Goal: Communication & Community: Participate in discussion

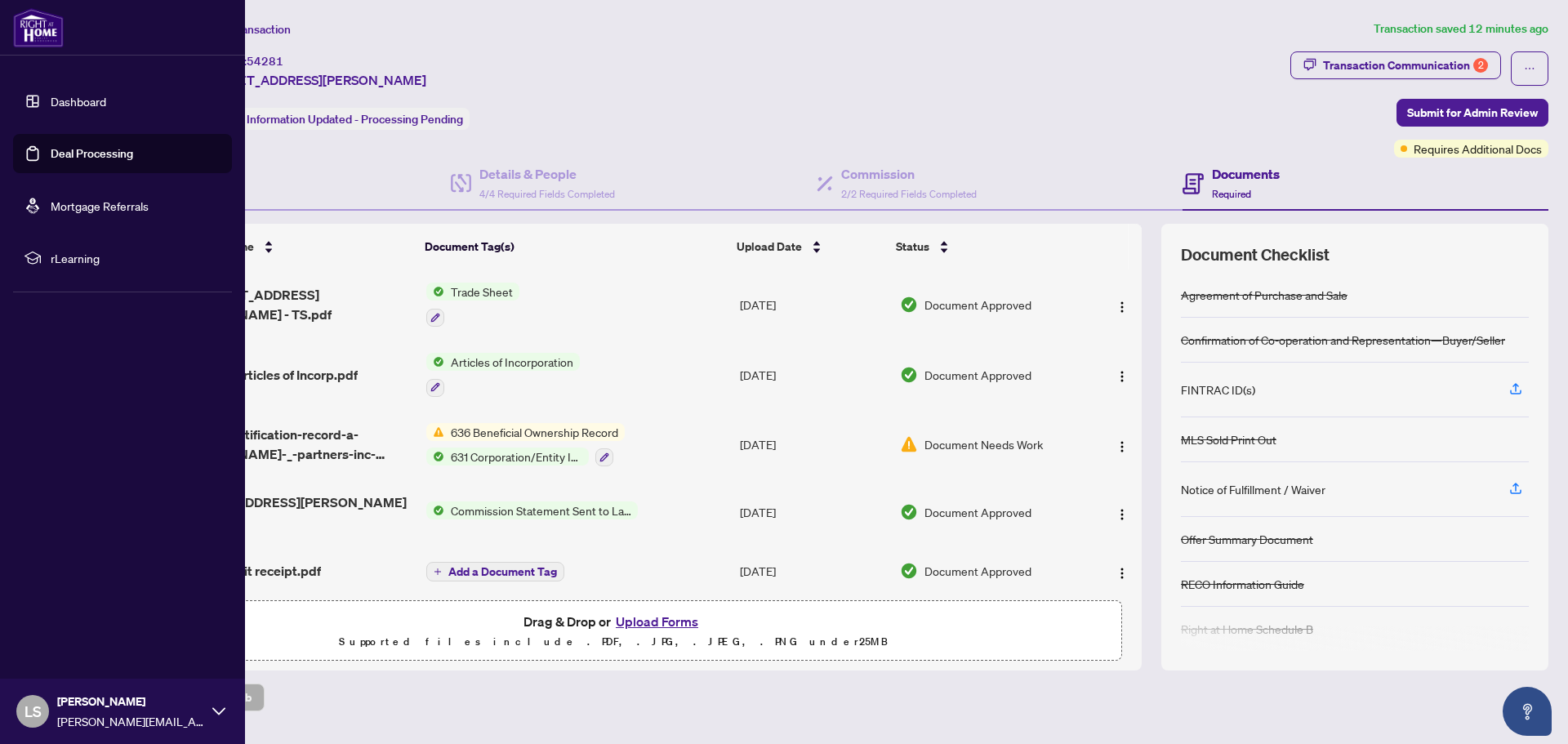
click at [56, 154] on link "Deal Processing" at bounding box center [92, 153] width 83 height 15
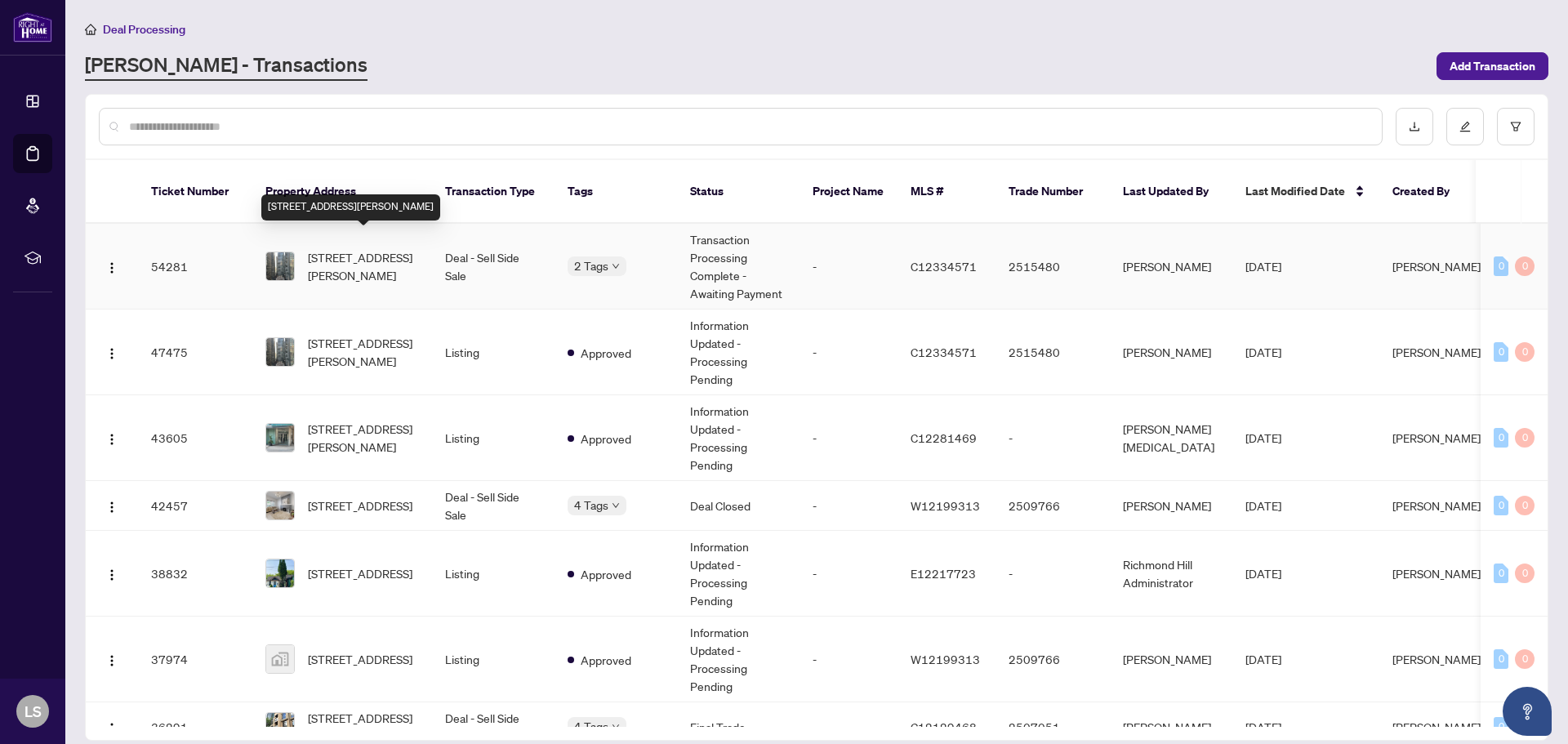
click at [354, 249] on span "[STREET_ADDRESS][PERSON_NAME]" at bounding box center [363, 267] width 111 height 36
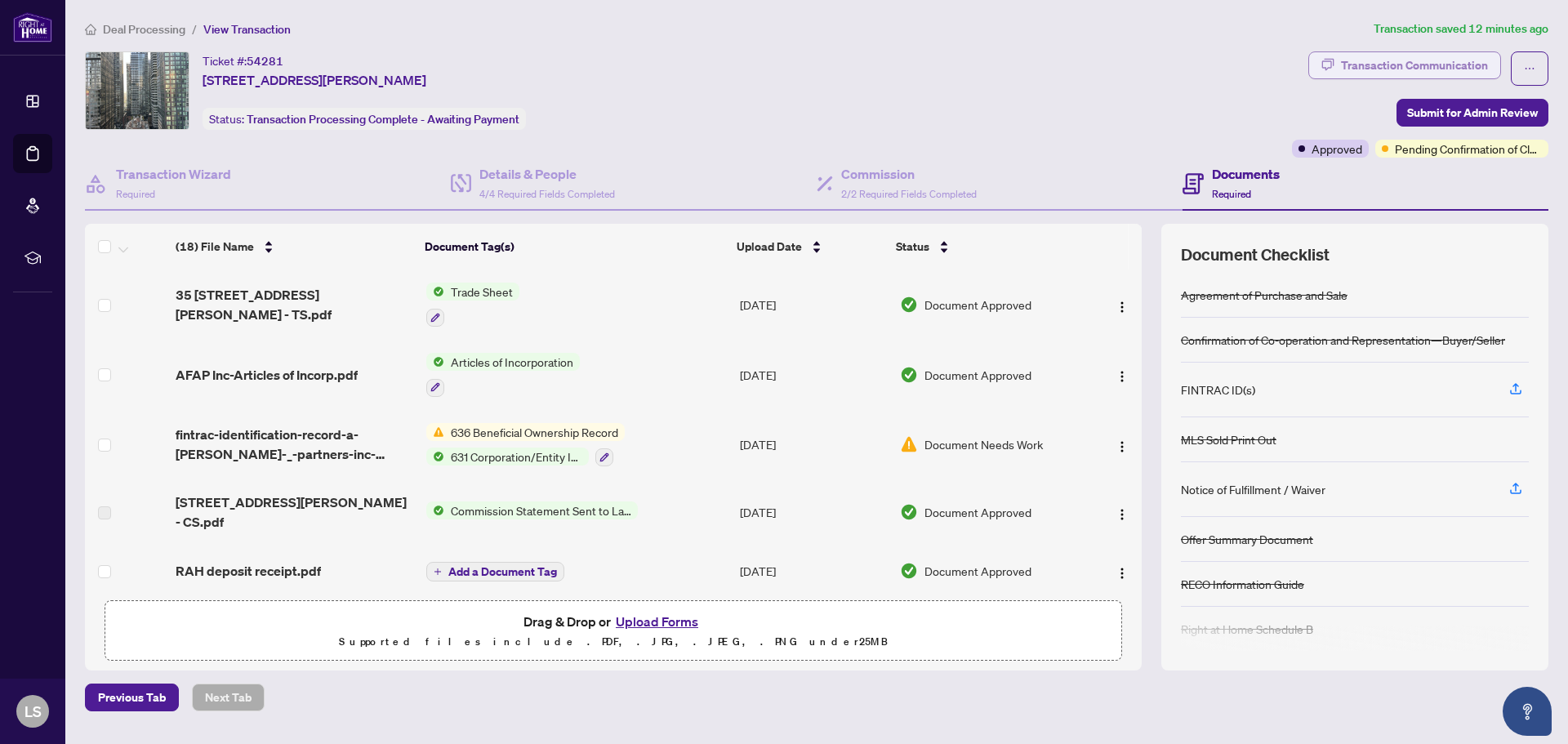
click at [1452, 59] on div "Transaction Communication" at bounding box center [1414, 65] width 147 height 26
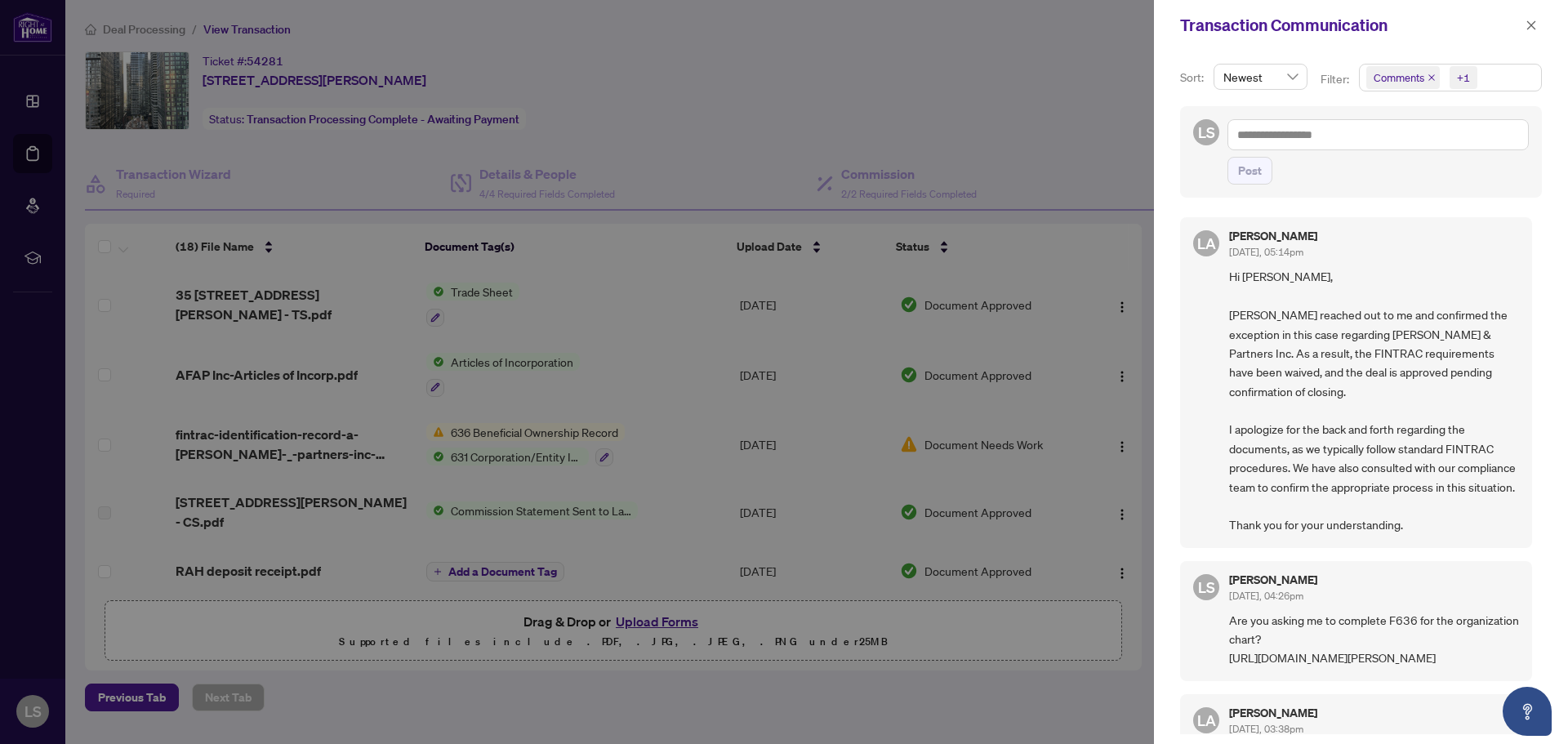
click at [1405, 85] on span "Comments" at bounding box center [1399, 77] width 51 height 16
click at [1374, 143] on span "Select Comments" at bounding box center [1374, 144] width 13 height 13
